Goal: Check status

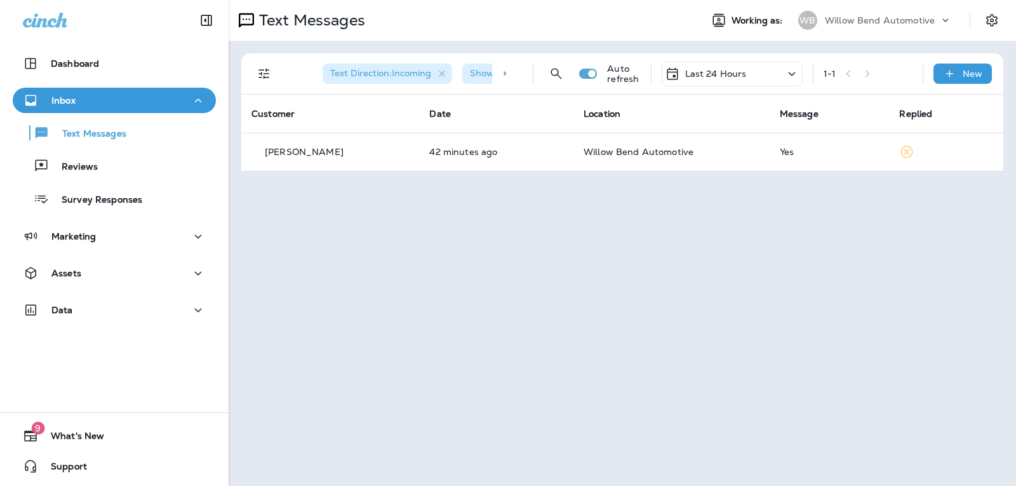
click at [716, 75] on p "Last 24 Hours" at bounding box center [716, 74] width 62 height 10
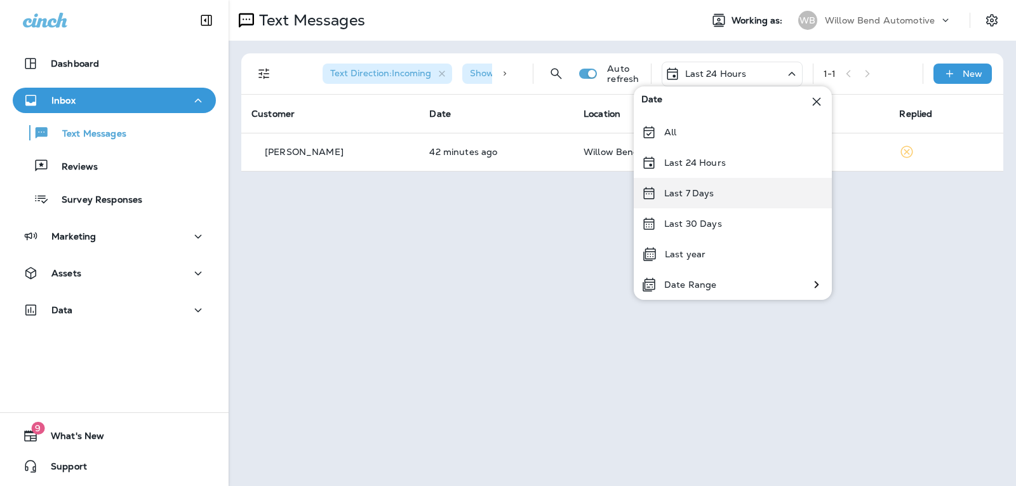
click at [745, 200] on div "Last 7 Days" at bounding box center [733, 193] width 198 height 30
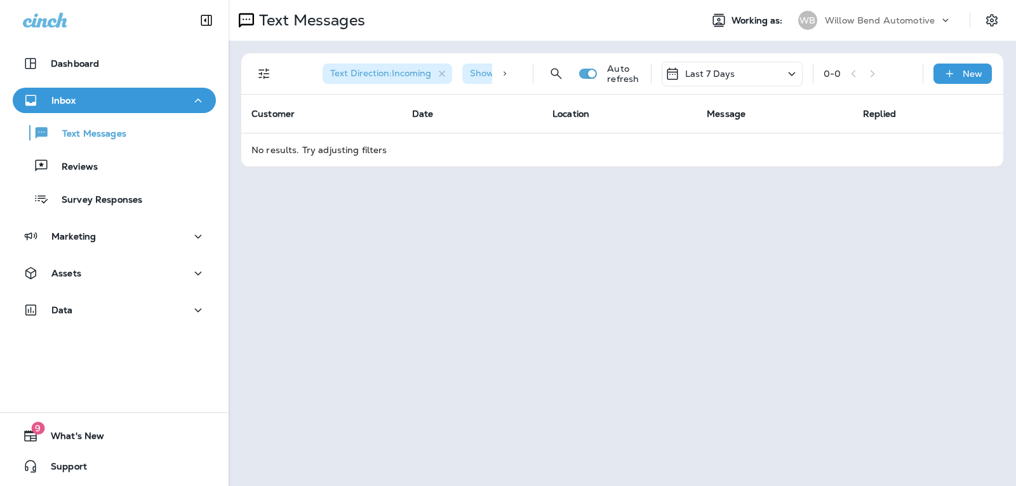
click at [728, 76] on p "Last 7 Days" at bounding box center [710, 74] width 50 height 10
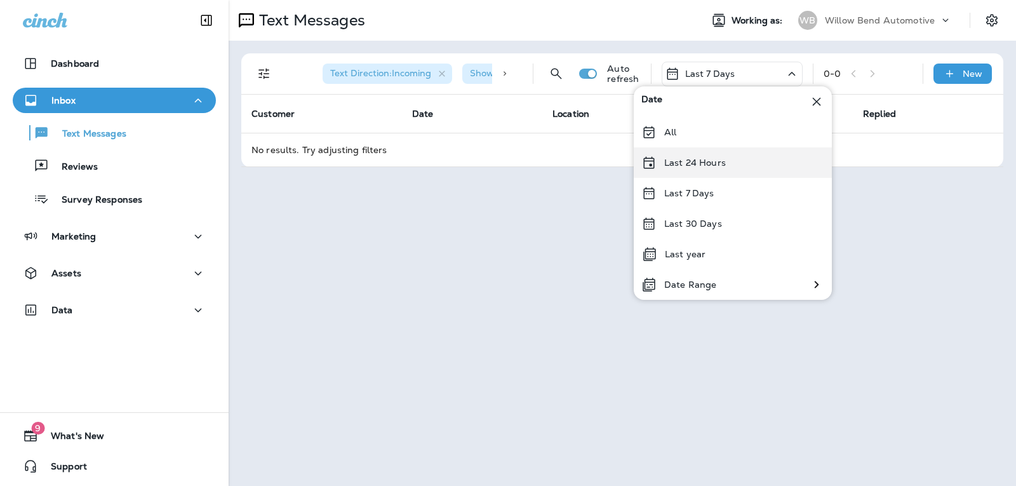
click at [733, 150] on div "Last 24 Hours" at bounding box center [733, 162] width 198 height 30
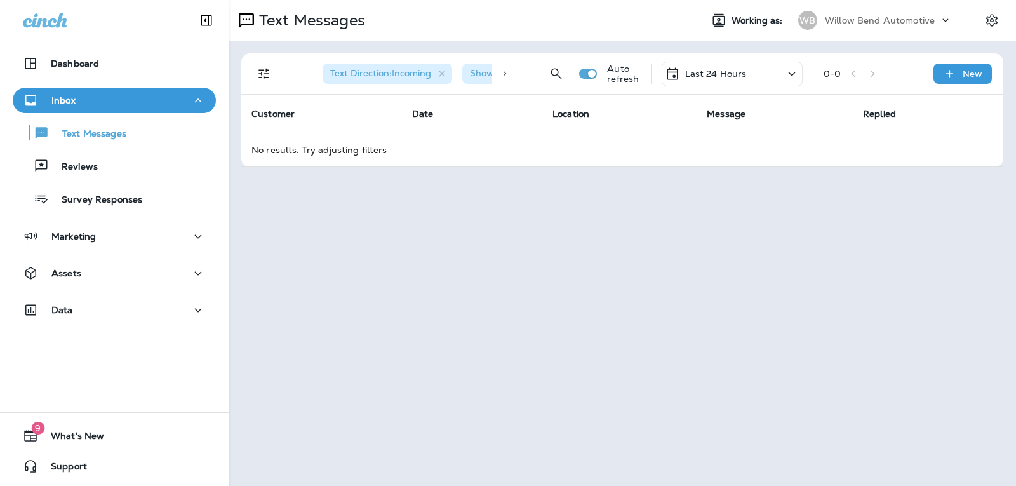
click at [763, 73] on div "Last 24 Hours" at bounding box center [732, 74] width 141 height 25
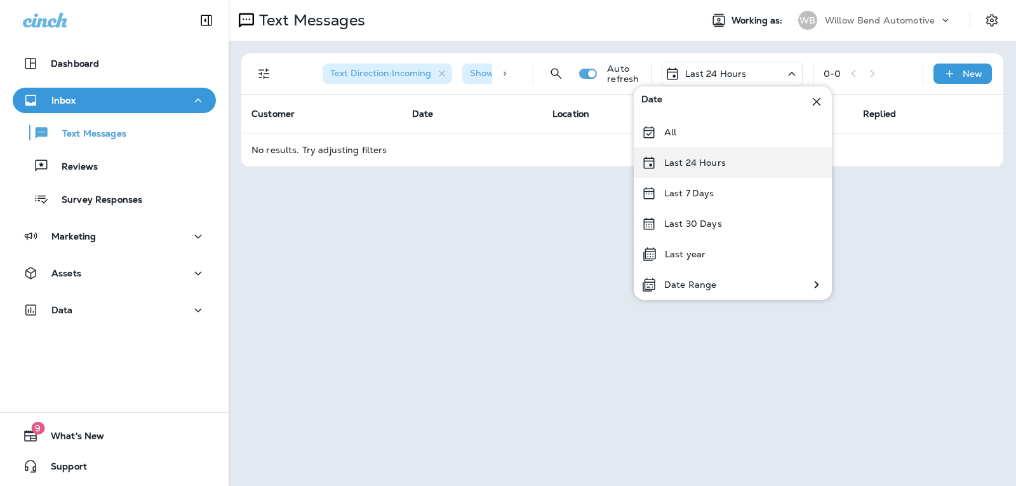
click at [735, 159] on div "Last 24 Hours" at bounding box center [733, 162] width 198 height 30
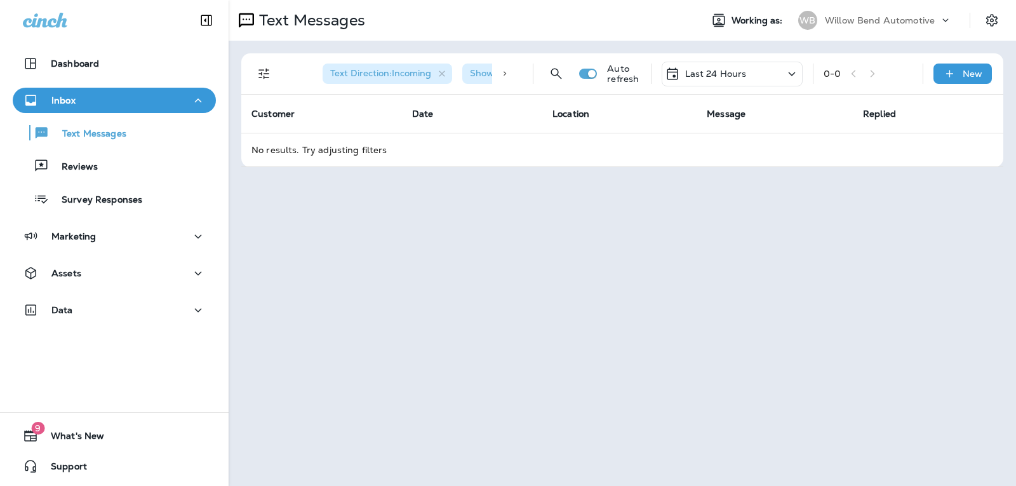
click at [725, 69] on p "Last 24 Hours" at bounding box center [716, 74] width 62 height 10
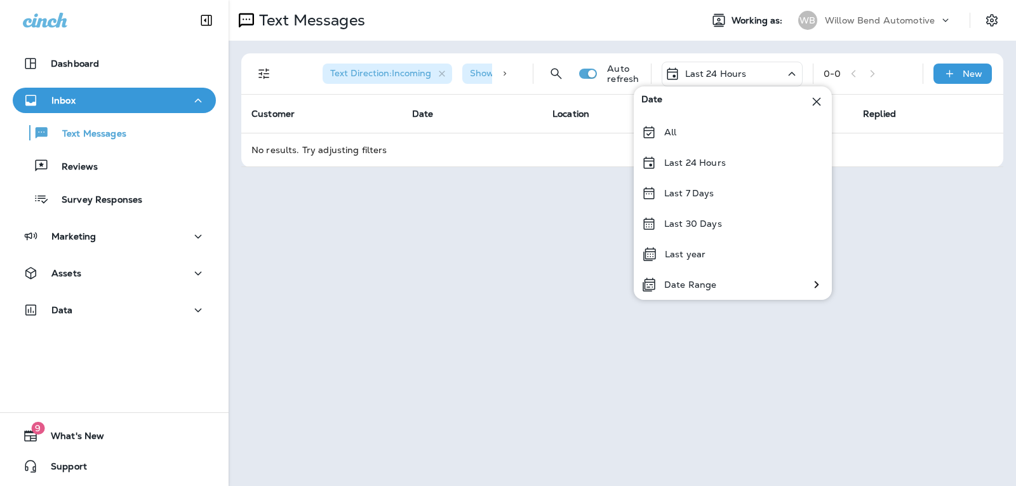
click at [715, 195] on div "Last 7 Days" at bounding box center [733, 193] width 198 height 30
